Goal: Communication & Community: Answer question/provide support

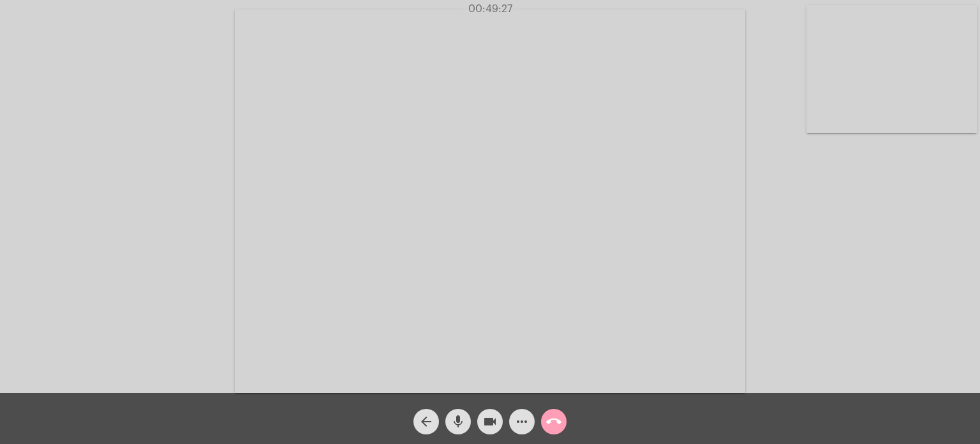
click at [553, 426] on mat-icon "call_end" at bounding box center [553, 421] width 15 height 15
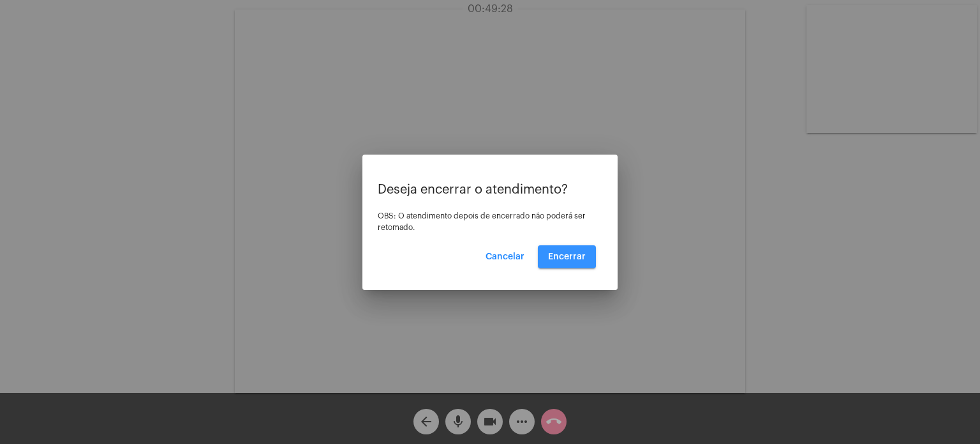
click at [575, 247] on button "Encerrar" at bounding box center [567, 256] width 58 height 23
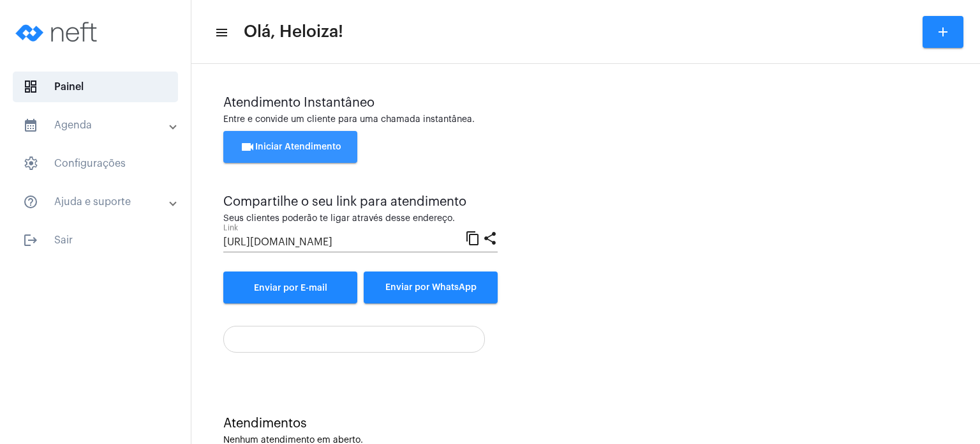
click at [315, 147] on span "videocam Iniciar Atendimento" at bounding box center [290, 146] width 101 height 9
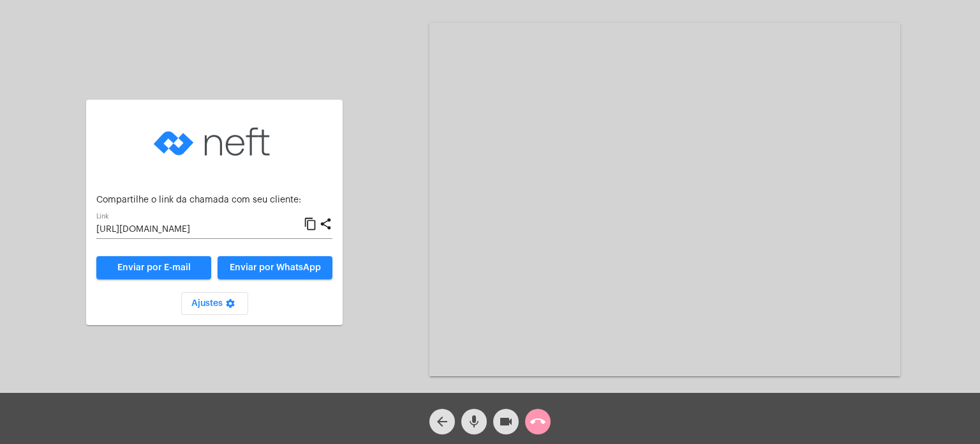
click at [348, 266] on div "Compartilhe o link da chamada com seu cliente: [URL][DOMAIN_NAME] Link content_…" at bounding box center [214, 199] width 269 height 251
click at [285, 270] on span "Enviar por WhatsApp" at bounding box center [275, 267] width 91 height 9
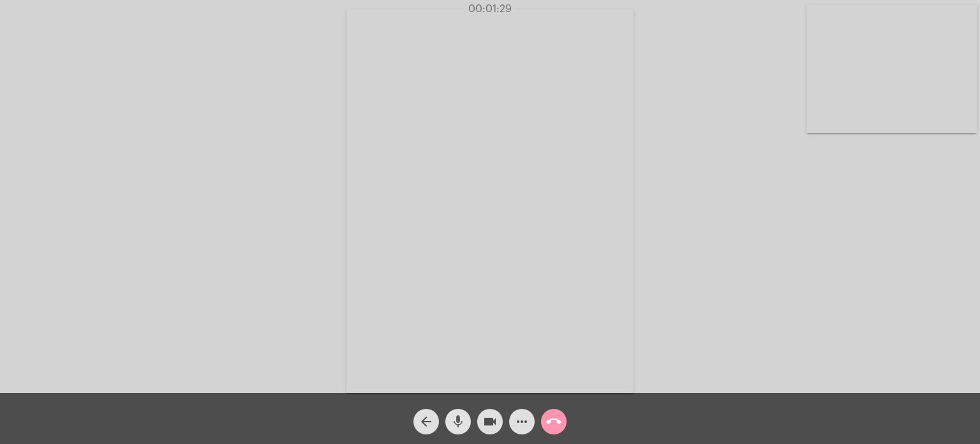
click at [453, 423] on mat-icon "mic" at bounding box center [458, 421] width 15 height 15
click at [453, 423] on mat-icon "mic_off" at bounding box center [458, 421] width 15 height 15
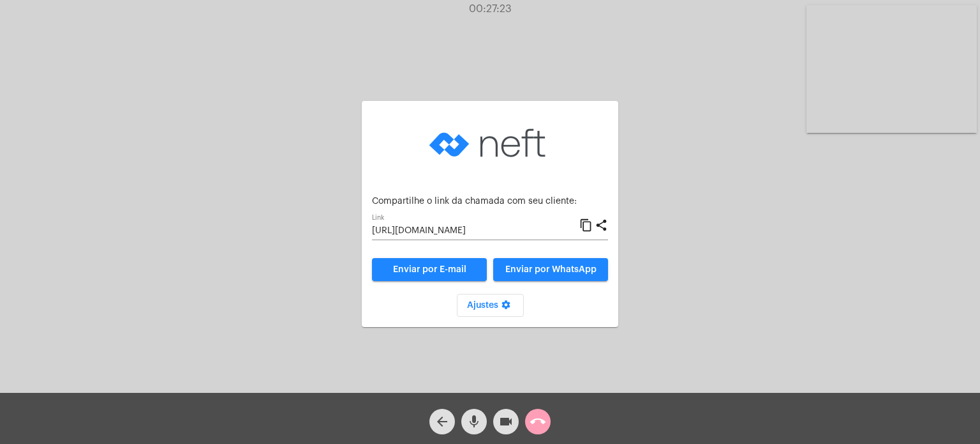
click at [544, 421] on mat-icon "call_end" at bounding box center [537, 421] width 15 height 15
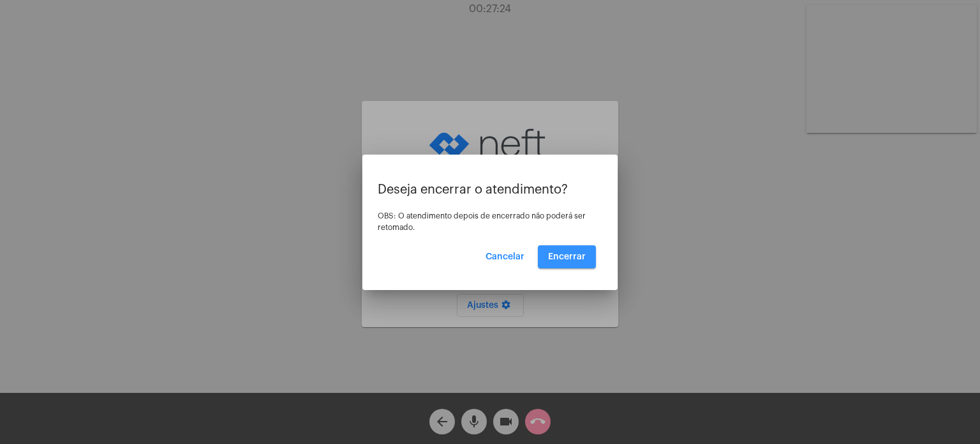
click at [587, 251] on button "Encerrar" at bounding box center [567, 256] width 58 height 23
